Goal: Information Seeking & Learning: Learn about a topic

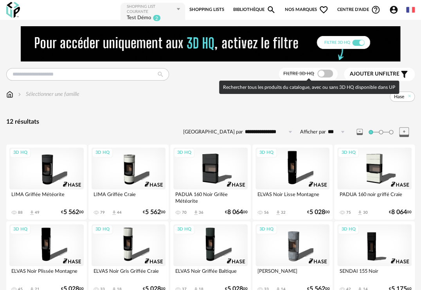
click at [321, 74] on span at bounding box center [325, 74] width 16 height 8
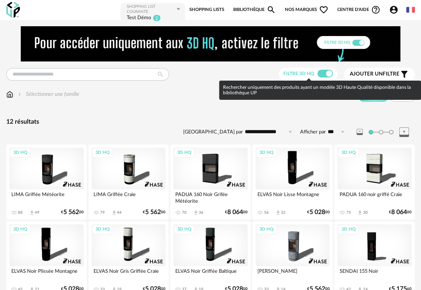
click at [321, 74] on span at bounding box center [325, 74] width 16 height 8
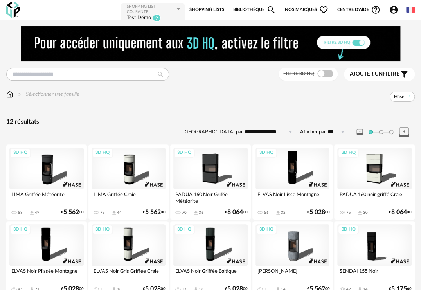
click at [234, 11] on link "Bibliothèque Magnify icon" at bounding box center [254, 10] width 43 height 16
click at [302, 11] on span "Nos marques Heart Outline icon" at bounding box center [306, 10] width 44 height 16
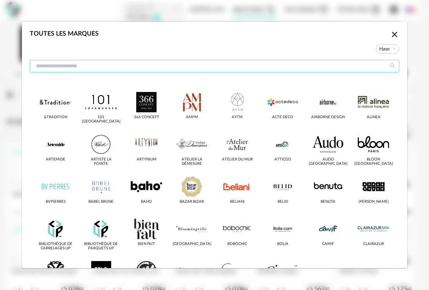
click at [210, 67] on input "dialog" at bounding box center [214, 66] width 369 height 13
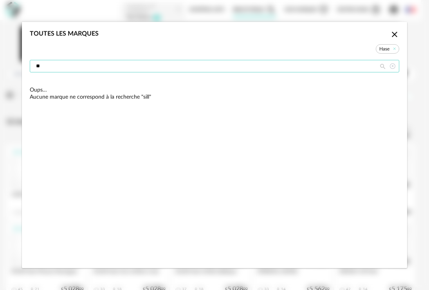
type input "*"
drag, startPoint x: 61, startPoint y: 64, endPoint x: 19, endPoint y: 61, distance: 42.0
click at [19, 61] on div "Toutes les marques Close icon Hase ***** Oups… Aucune marque ne correspond à la…" at bounding box center [214, 145] width 429 height 290
type input "*"
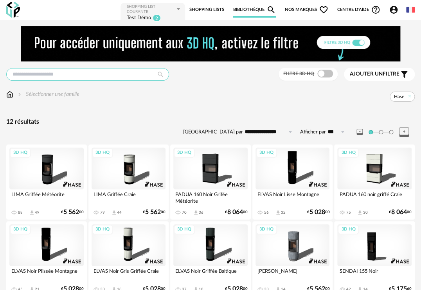
click at [22, 77] on input "text" at bounding box center [87, 74] width 163 height 13
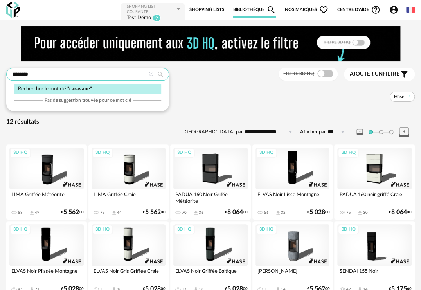
type input "********"
type input "**********"
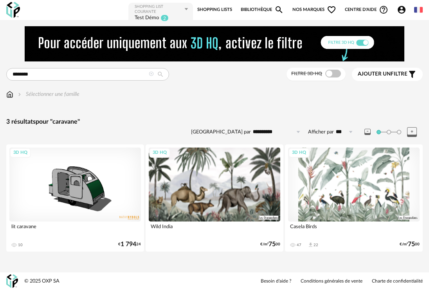
click at [302, 8] on span "Nos marques Heart Outline icon" at bounding box center [314, 10] width 44 height 16
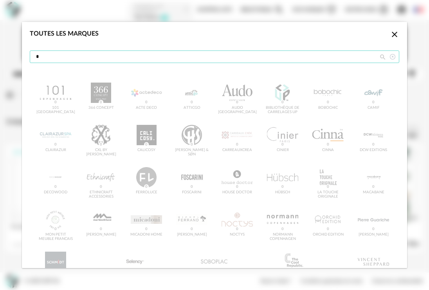
click at [73, 58] on input "*" at bounding box center [214, 56] width 369 height 13
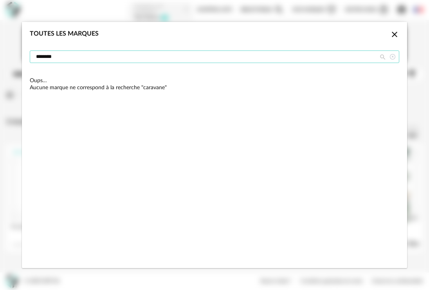
drag, startPoint x: 75, startPoint y: 56, endPoint x: 28, endPoint y: 54, distance: 47.4
click at [28, 54] on div "Toutes les marques Close icon ********" at bounding box center [214, 47] width 385 height 51
type input "*"
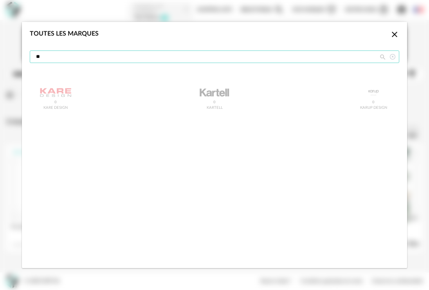
type input "*"
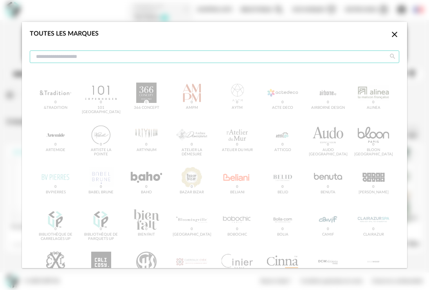
click at [328, 59] on input "dialog" at bounding box center [214, 56] width 369 height 13
click at [392, 35] on icon "Close icon" at bounding box center [394, 34] width 5 height 5
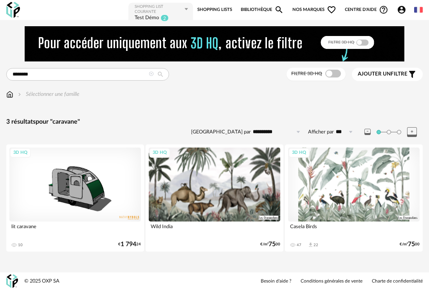
click at [150, 72] on icon at bounding box center [151, 74] width 5 height 5
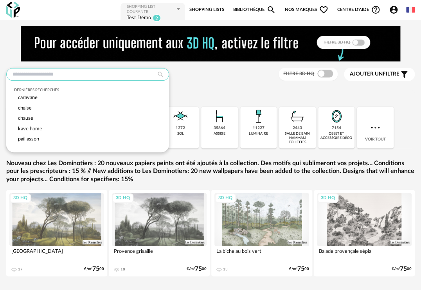
click at [101, 74] on input "text" at bounding box center [87, 74] width 163 height 13
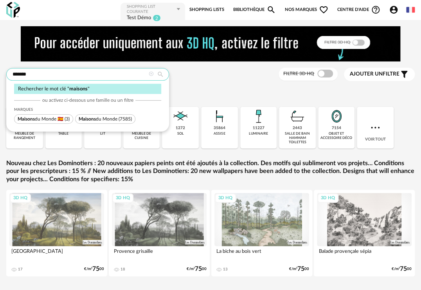
type input "*******"
click at [97, 117] on span "Maisons du Monde" at bounding box center [98, 119] width 39 height 5
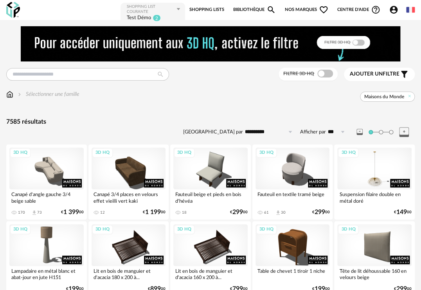
click at [53, 166] on div "3D HQ" at bounding box center [46, 169] width 74 height 42
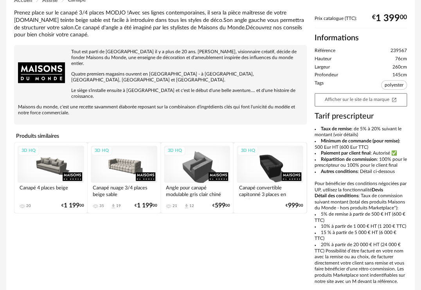
scroll to position [213, 0]
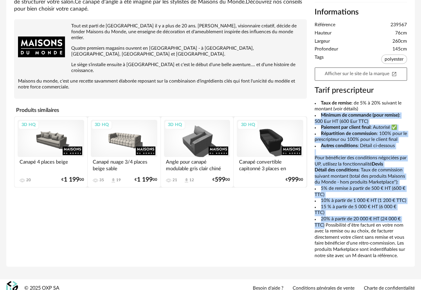
drag, startPoint x: 311, startPoint y: 112, endPoint x: 409, endPoint y: 212, distance: 140.3
click at [409, 212] on div "Prix catalogue (TTC): € 1 399 00 Informations Référence 239567 Hauteur 76cm Lar…" at bounding box center [361, 124] width 100 height 269
copy div "Minimum de commande (pour remise) : 500 Eur HT (600 Eur TTC) Paiement par clien…"
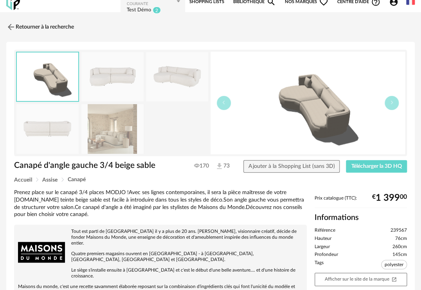
scroll to position [0, 0]
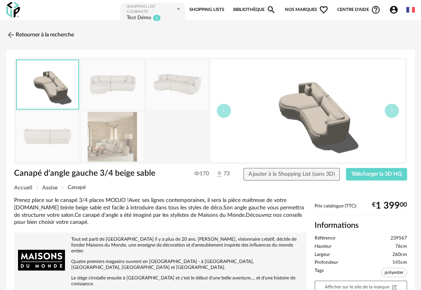
click at [148, 37] on div "Retourner à la recherche" at bounding box center [210, 34] width 408 height 17
click at [294, 9] on span "Nos marques Heart Outline icon" at bounding box center [306, 10] width 44 height 16
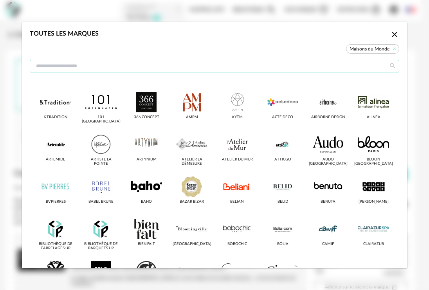
drag, startPoint x: 197, startPoint y: 65, endPoint x: 182, endPoint y: 66, distance: 15.7
click at [182, 66] on input "dialog" at bounding box center [214, 66] width 369 height 13
click at [392, 47] on icon "dialog" at bounding box center [394, 48] width 5 height 5
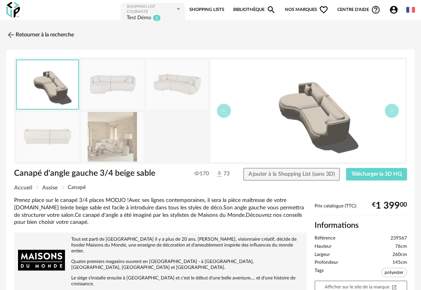
click at [284, 11] on span "Nos marques Heart Outline icon" at bounding box center [306, 10] width 44 height 16
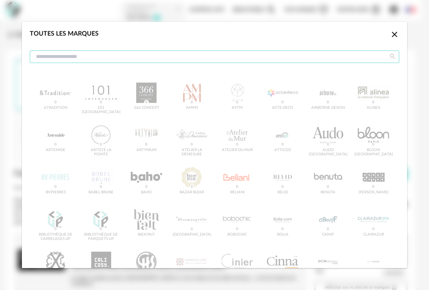
click at [55, 54] on input "dialog" at bounding box center [214, 56] width 369 height 13
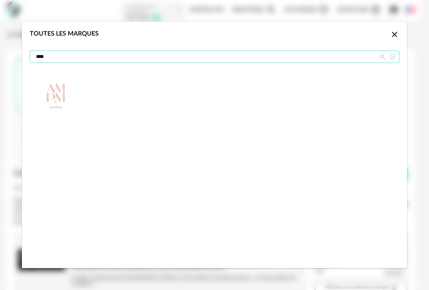
type input "****"
click at [391, 34] on icon "Close icon" at bounding box center [394, 34] width 9 height 9
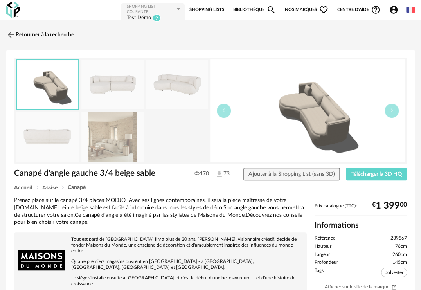
click at [236, 10] on link "Bibliothèque Magnify icon" at bounding box center [254, 10] width 43 height 16
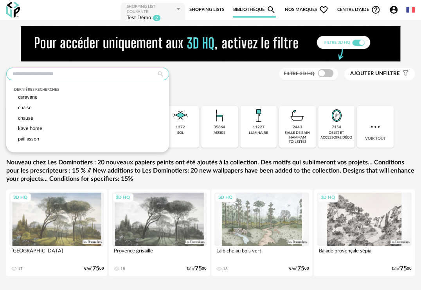
click at [41, 72] on input "text" at bounding box center [87, 74] width 163 height 13
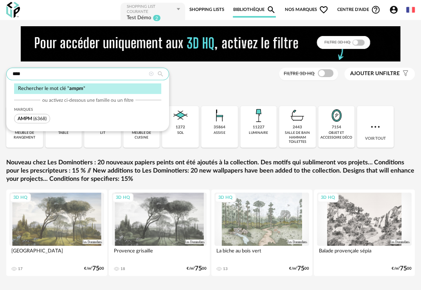
type input "****"
click at [25, 117] on span "AMPM" at bounding box center [25, 118] width 14 height 5
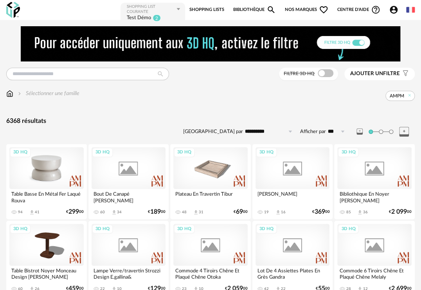
click at [40, 161] on div "3D HQ" at bounding box center [46, 168] width 74 height 42
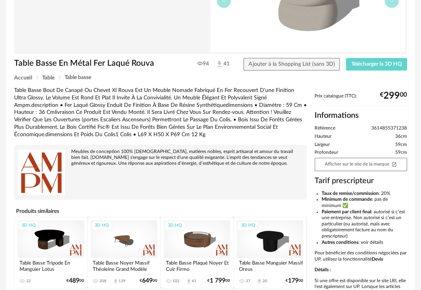
scroll to position [182, 0]
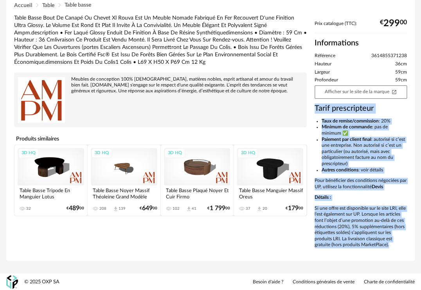
drag, startPoint x: 314, startPoint y: 108, endPoint x: 407, endPoint y: 252, distance: 171.3
click at [407, 252] on div "Prix catalogue (TTC): € 299 00 Informations Référence 3614855371238 Hauteur 36c…" at bounding box center [361, 137] width 100 height 232
copy div "Tarif prescripteur Taux de remise/commission : 20% Minimum de commande : pas de…"
